Goal: Task Accomplishment & Management: Manage account settings

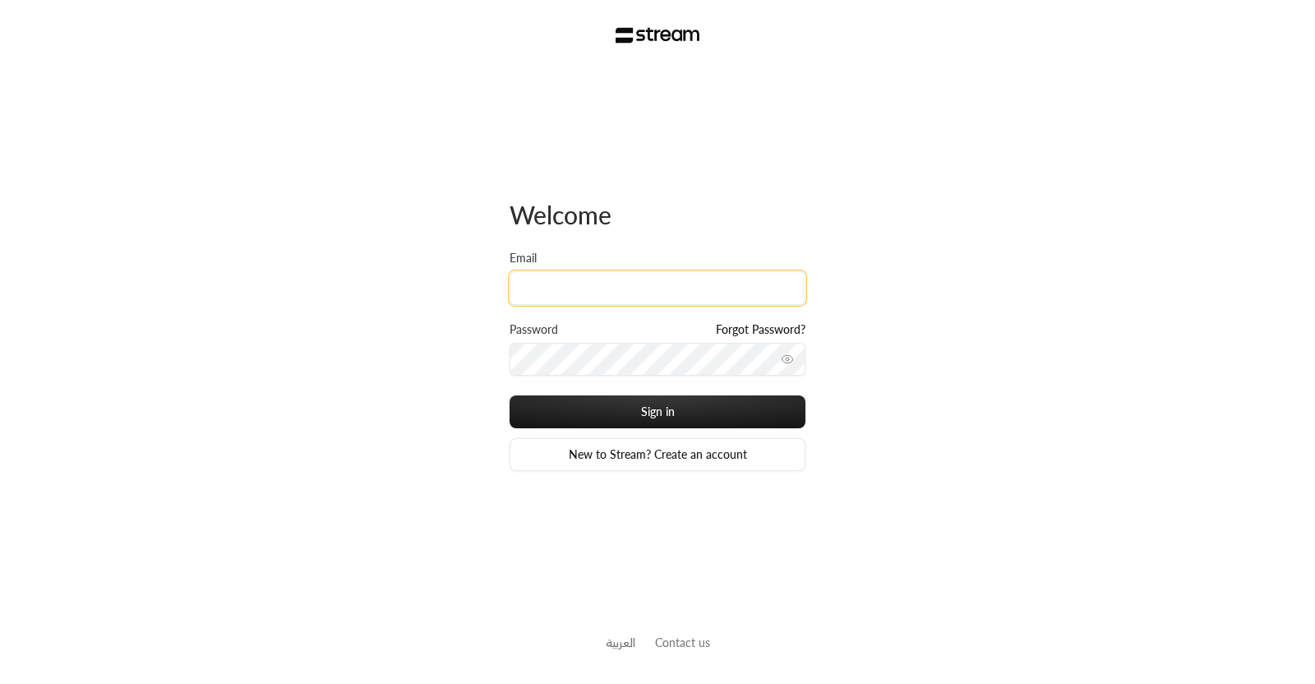
click at [610, 297] on input "Email" at bounding box center [657, 288] width 296 height 34
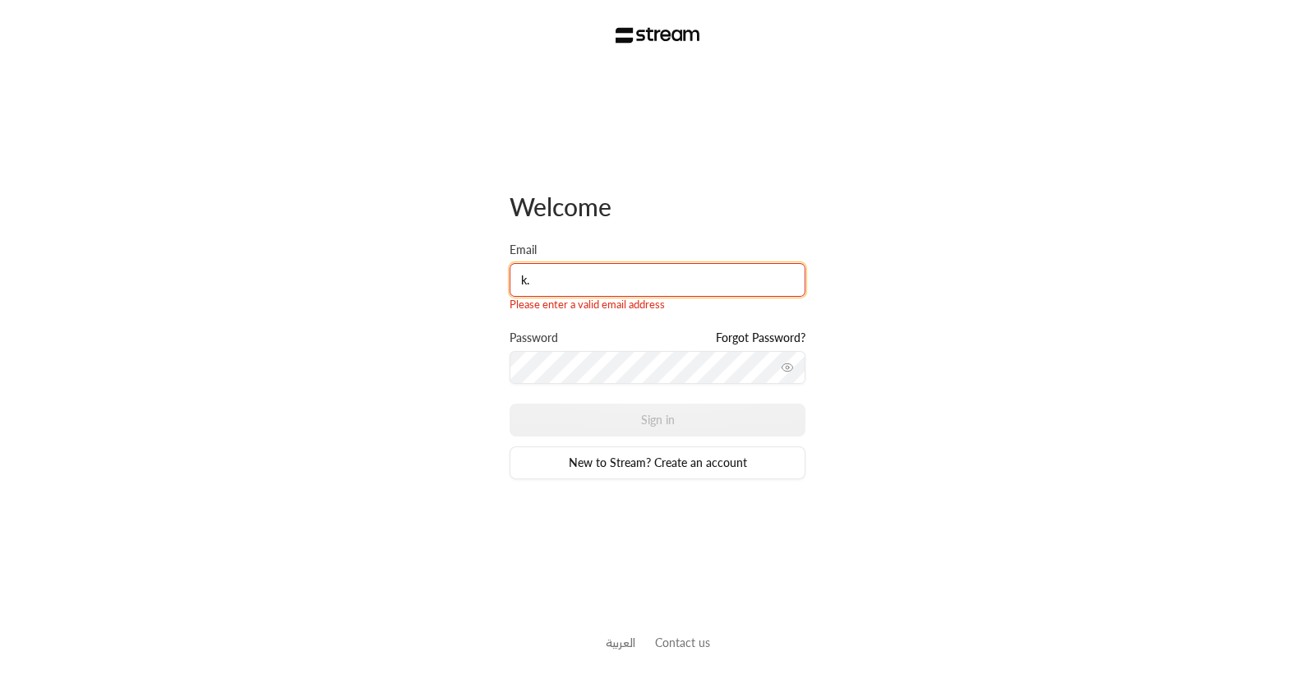
type input "k.aborashid@streampay.sa"
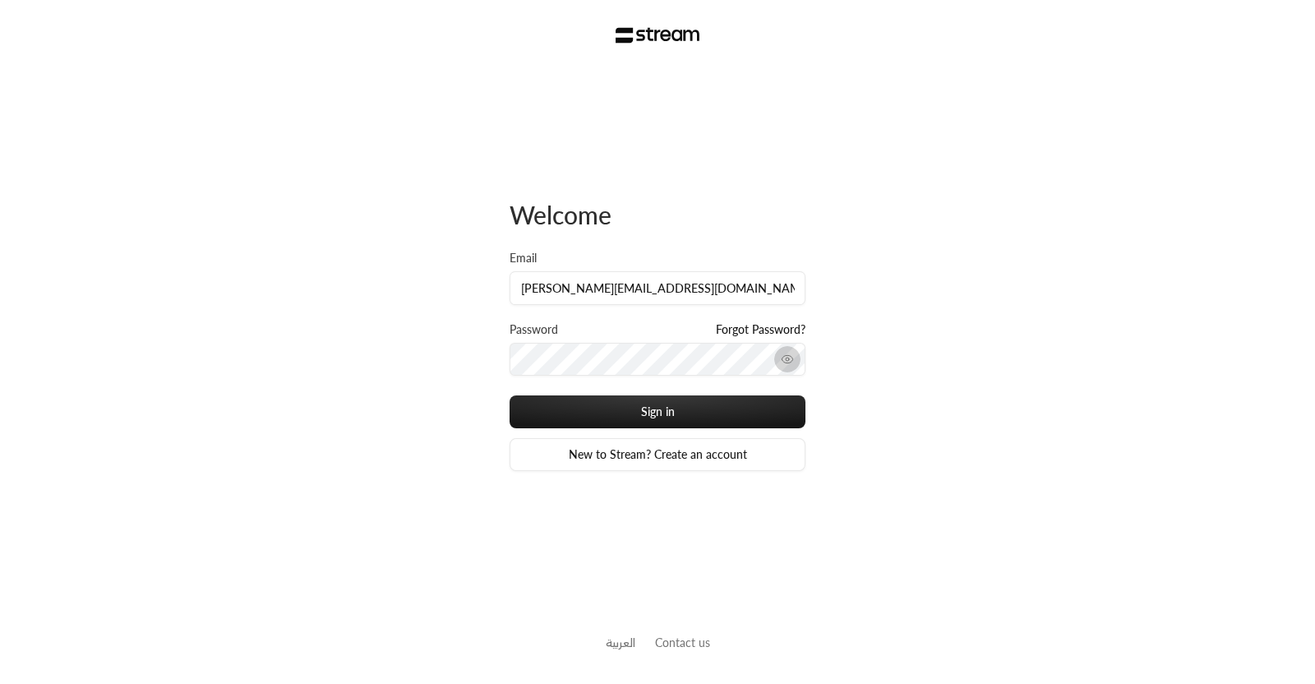
click at [784, 365] on icon "toggle password visibility" at bounding box center [787, 359] width 13 height 13
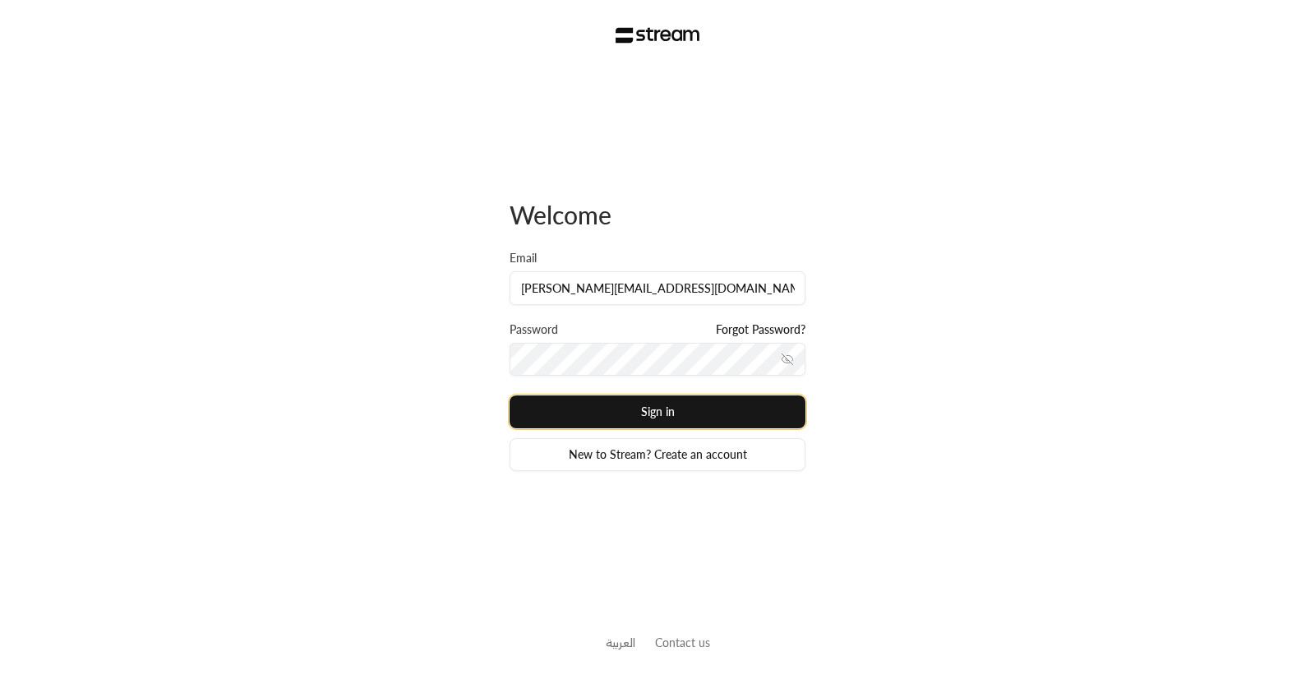
click at [646, 415] on button "Sign in" at bounding box center [657, 411] width 296 height 33
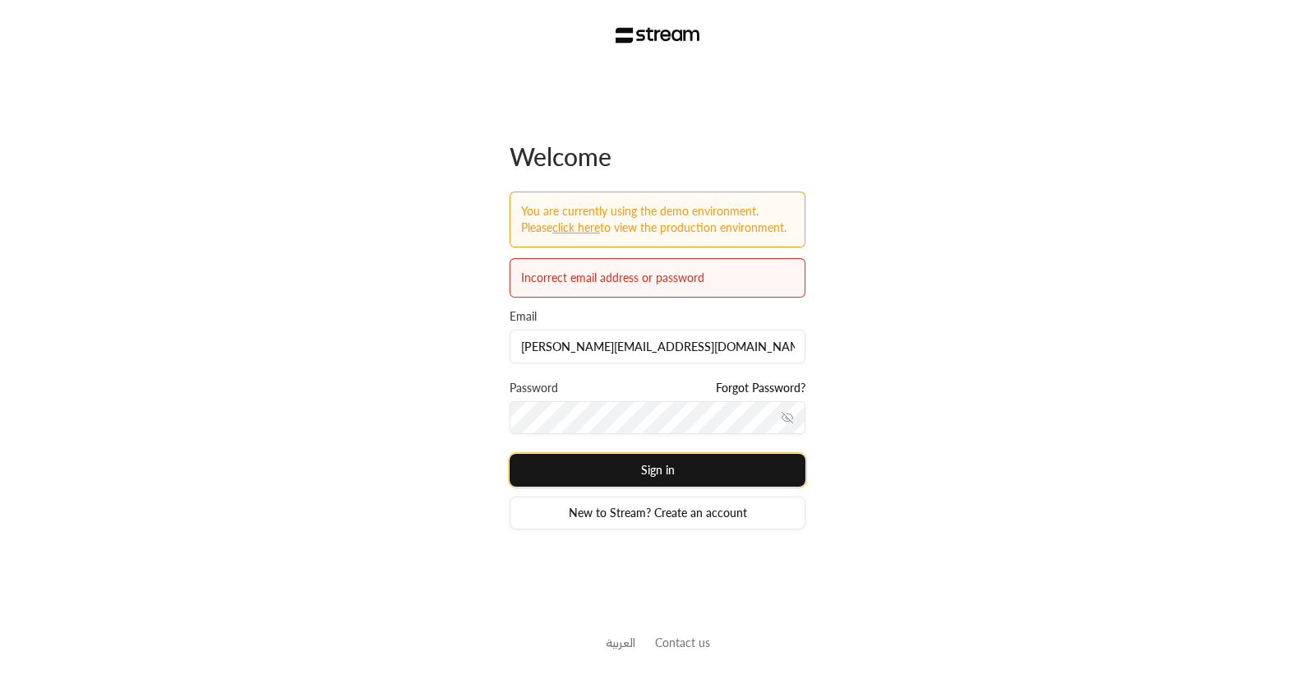
click at [571, 467] on button "Sign in" at bounding box center [657, 470] width 296 height 33
click at [509, 454] on button "Sign in" at bounding box center [657, 470] width 296 height 33
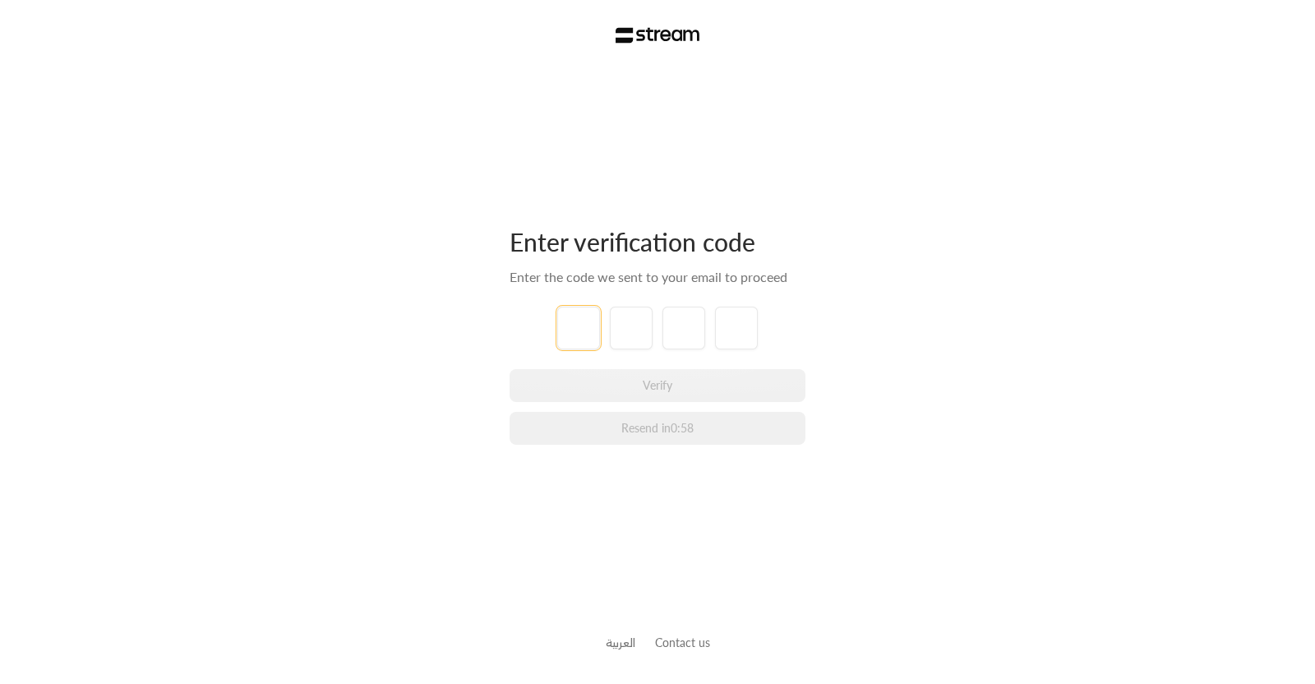
type input "1"
type input "2"
type input "3"
type input "4"
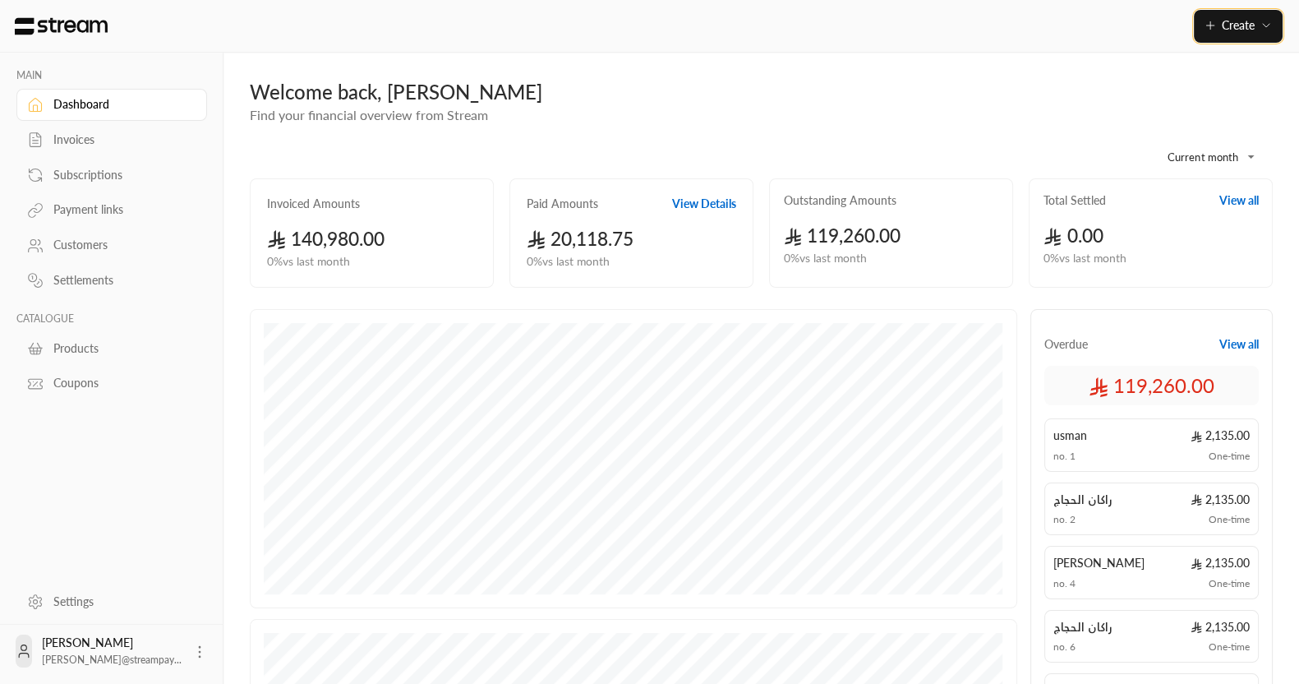
click at [1253, 16] on button "Create" at bounding box center [1238, 26] width 89 height 33
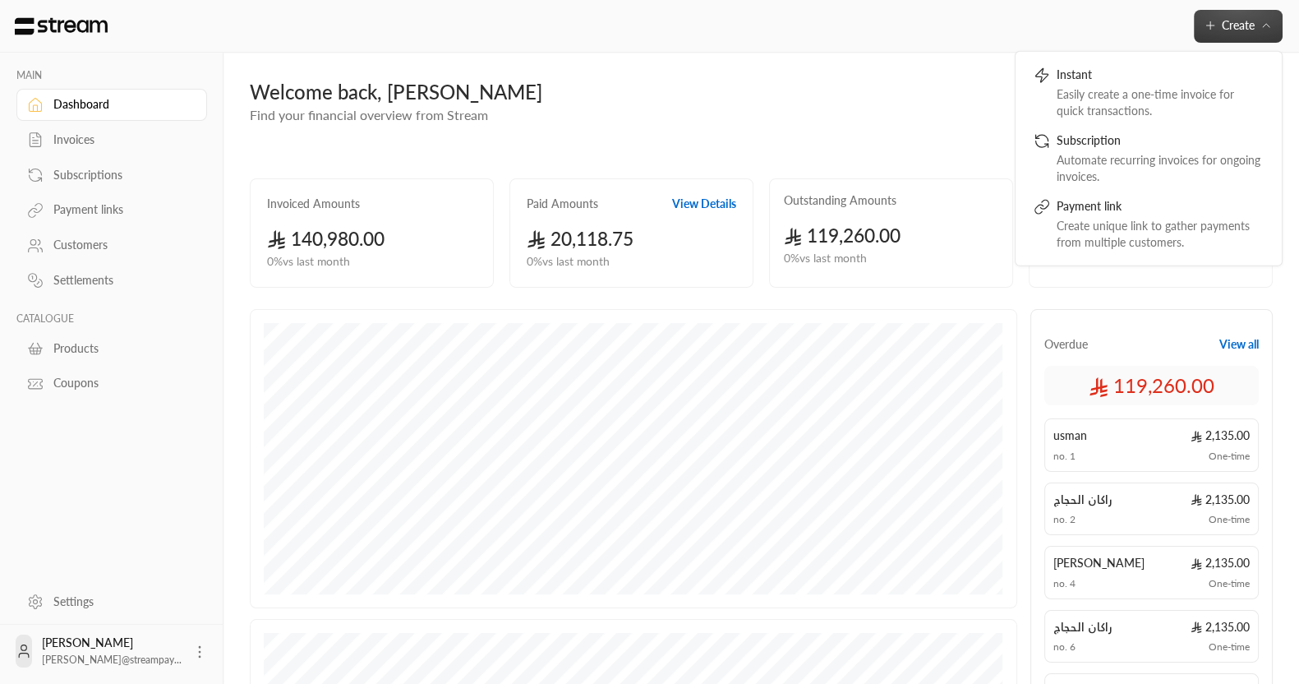
click at [77, 141] on div "Invoices" at bounding box center [119, 139] width 133 height 16
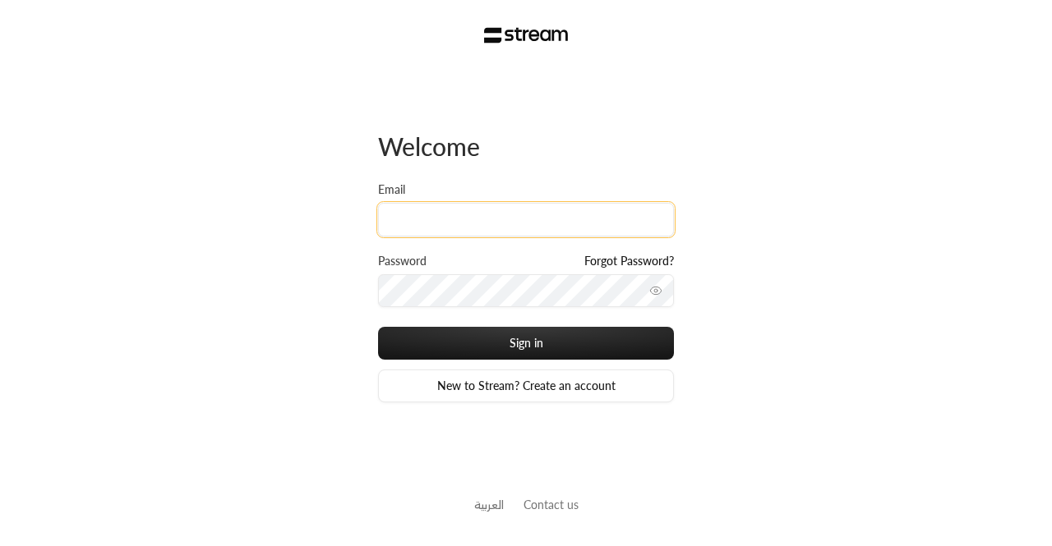
click at [476, 210] on input "Email" at bounding box center [526, 220] width 296 height 34
paste input "[EMAIL_ADDRESS][DOMAIN_NAME]"
type input "[EMAIL_ADDRESS][DOMAIN_NAME]"
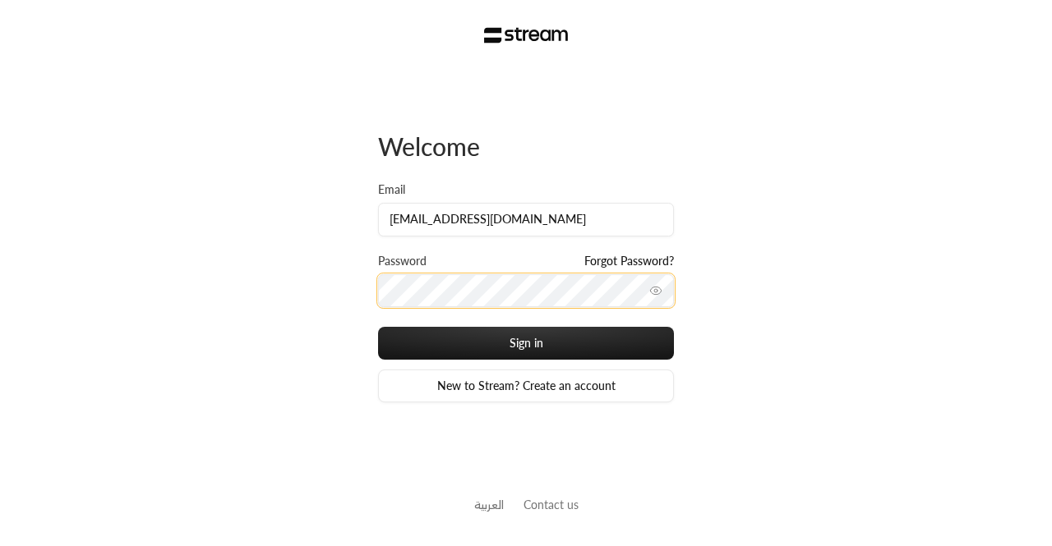
scroll to position [0, 0]
click at [378, 327] on button "Sign in" at bounding box center [526, 343] width 296 height 33
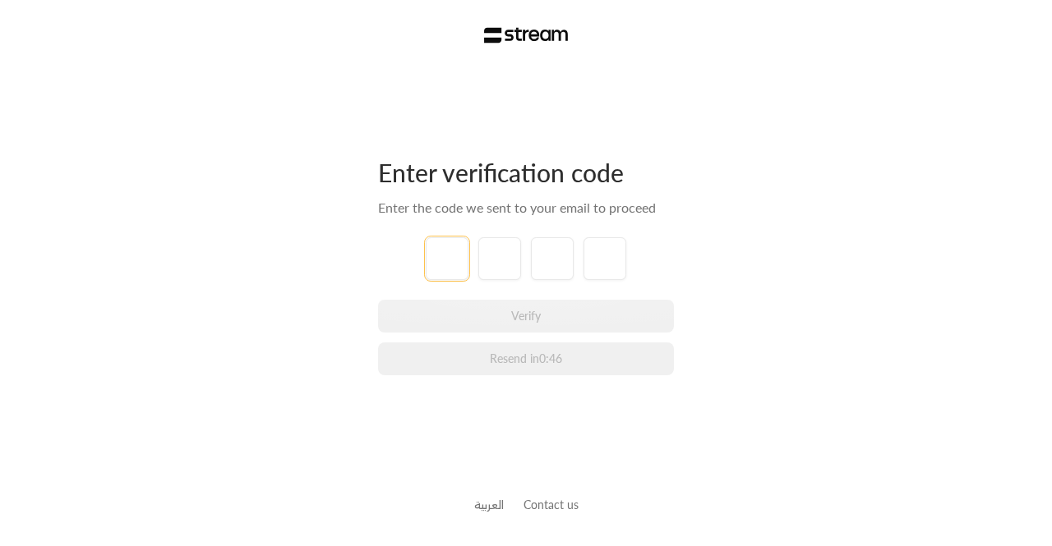
paste input "6"
type input "6"
type input "3"
type input "8"
type input "2"
